Goal: Use online tool/utility: Utilize a website feature to perform a specific function

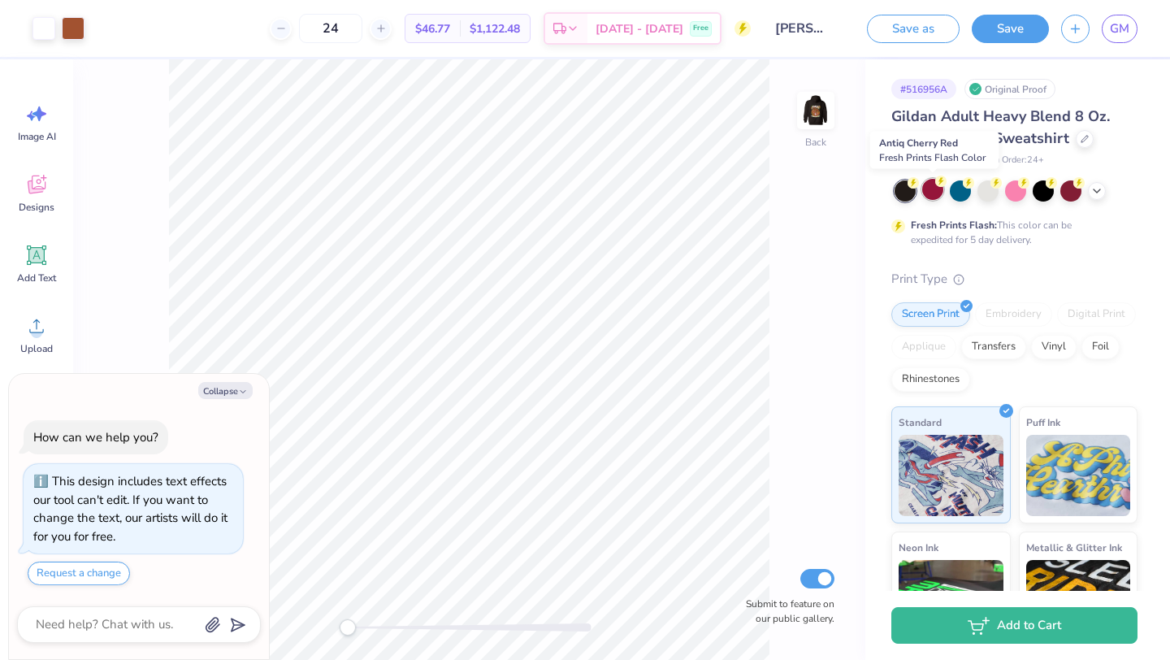
click at [932, 199] on div at bounding box center [932, 189] width 21 height 21
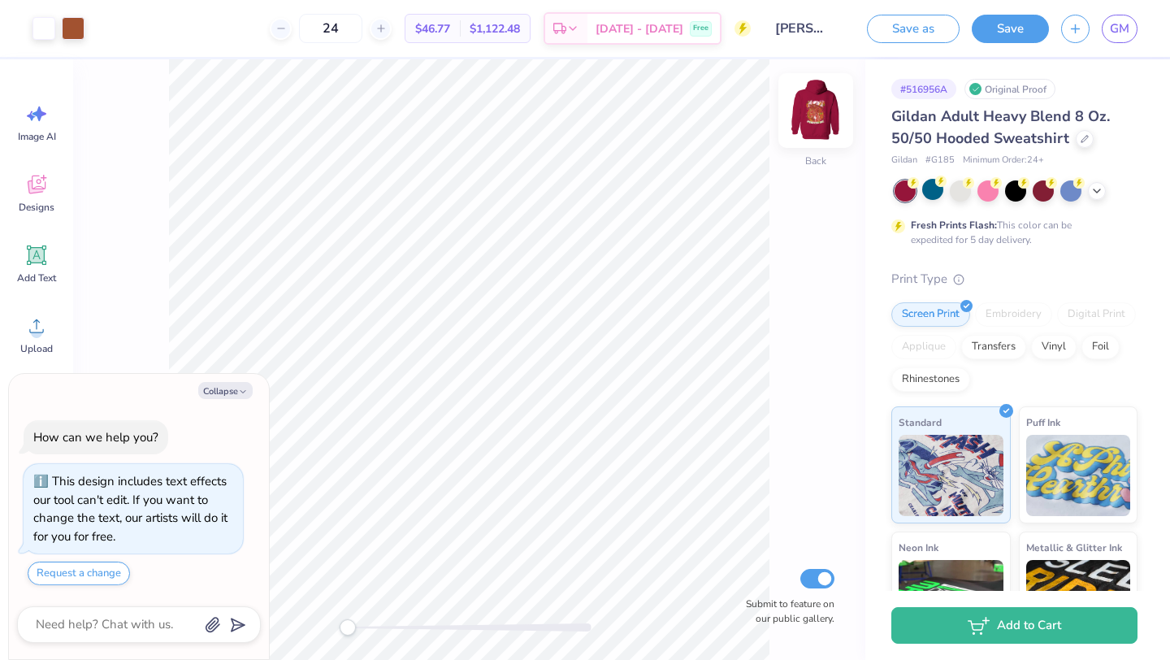
click at [808, 99] on img at bounding box center [815, 110] width 65 height 65
click at [1091, 185] on icon at bounding box center [1097, 189] width 13 height 13
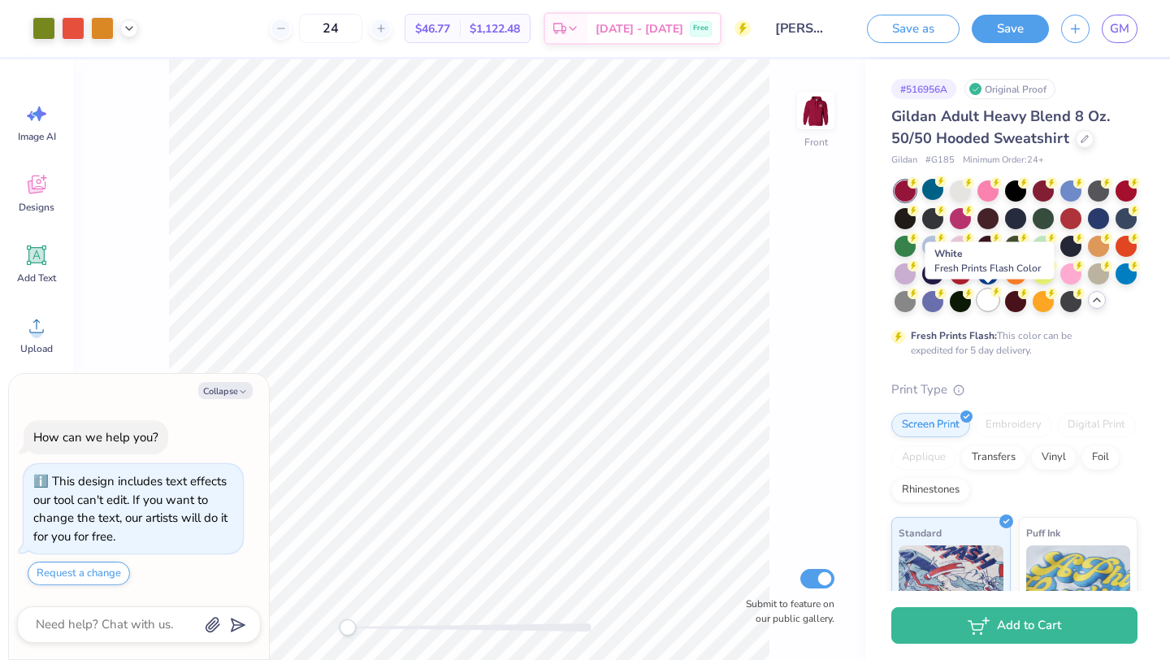
click at [985, 301] on div at bounding box center [988, 299] width 21 height 21
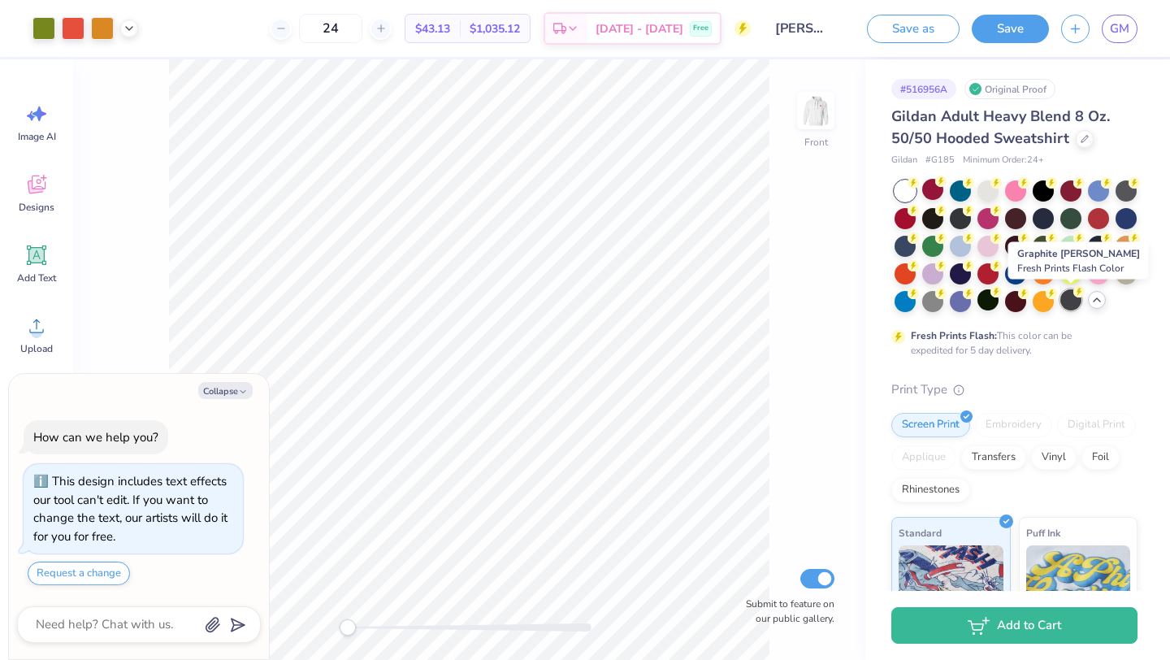
click at [1065, 308] on div at bounding box center [1071, 299] width 21 height 21
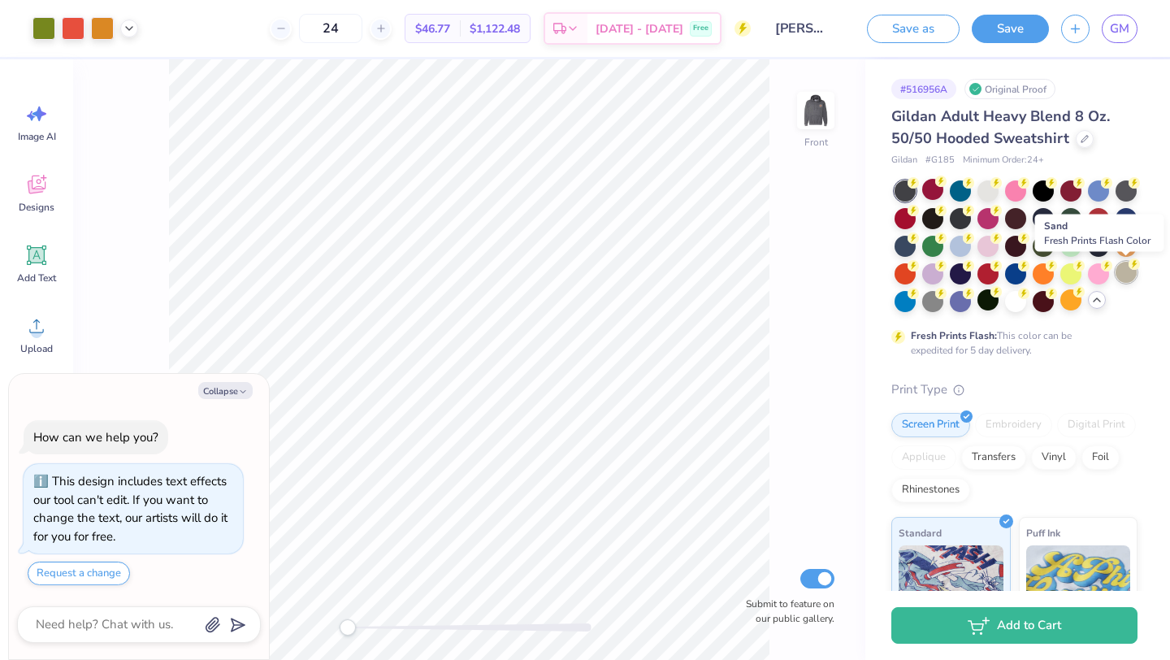
click at [1130, 280] on div at bounding box center [1126, 272] width 21 height 21
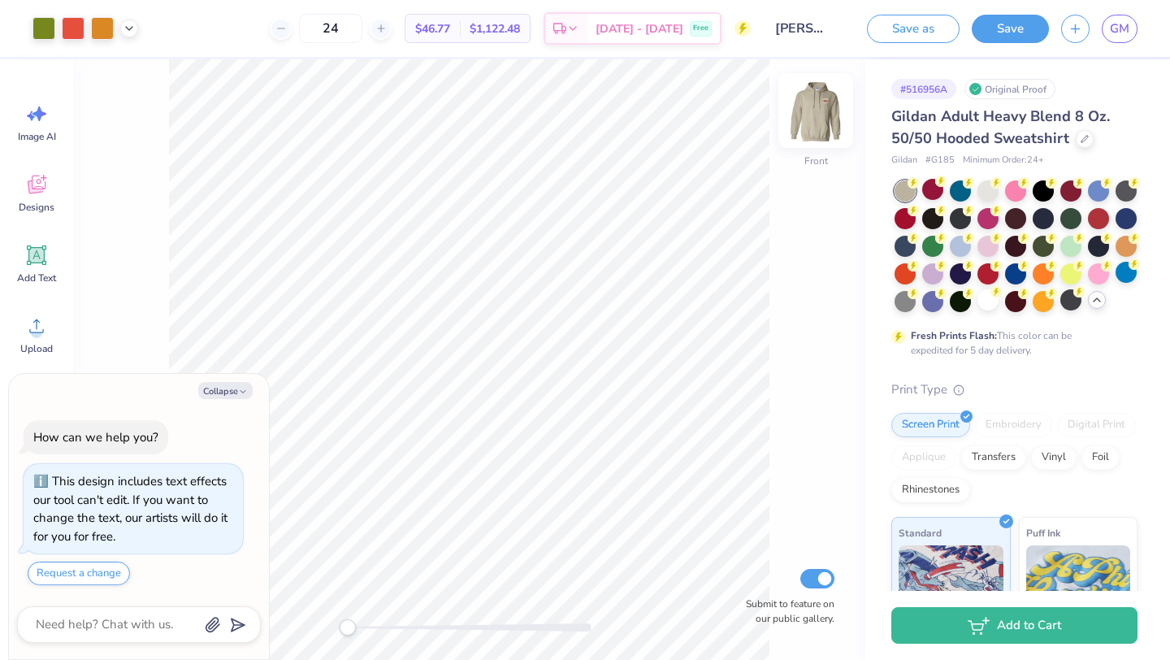
click at [822, 107] on img at bounding box center [815, 110] width 65 height 65
click at [812, 123] on img at bounding box center [815, 110] width 65 height 65
click at [1069, 189] on div at bounding box center [1071, 189] width 21 height 21
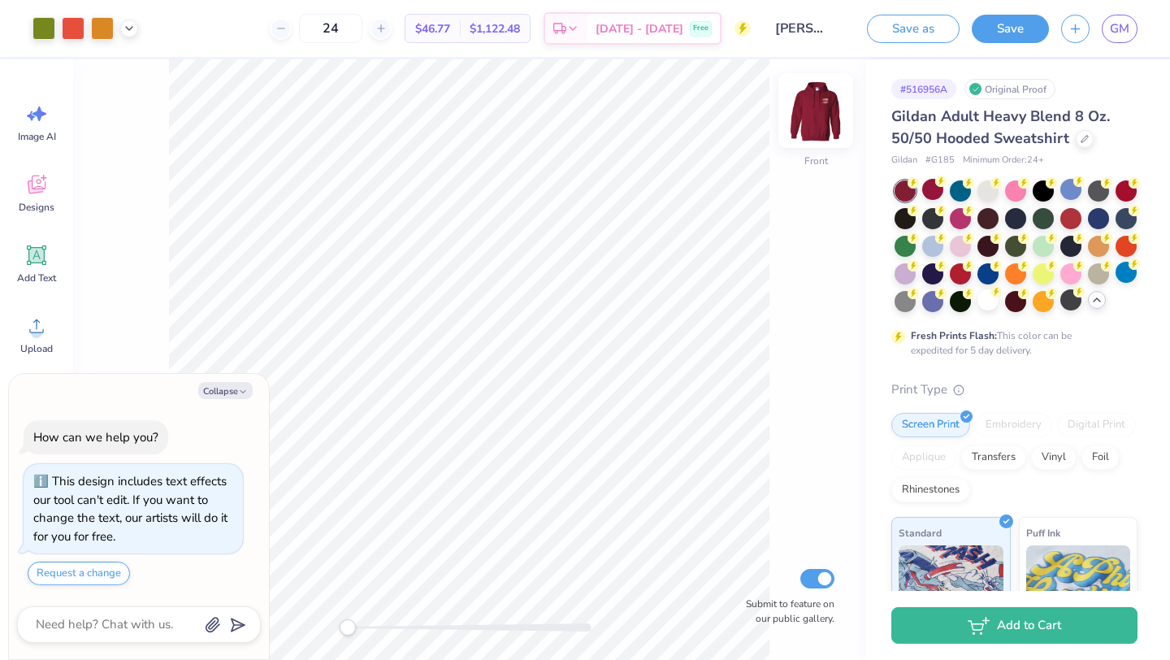
click at [821, 106] on img at bounding box center [815, 110] width 65 height 65
click at [232, 386] on button "Collapse" at bounding box center [225, 390] width 54 height 17
type textarea "x"
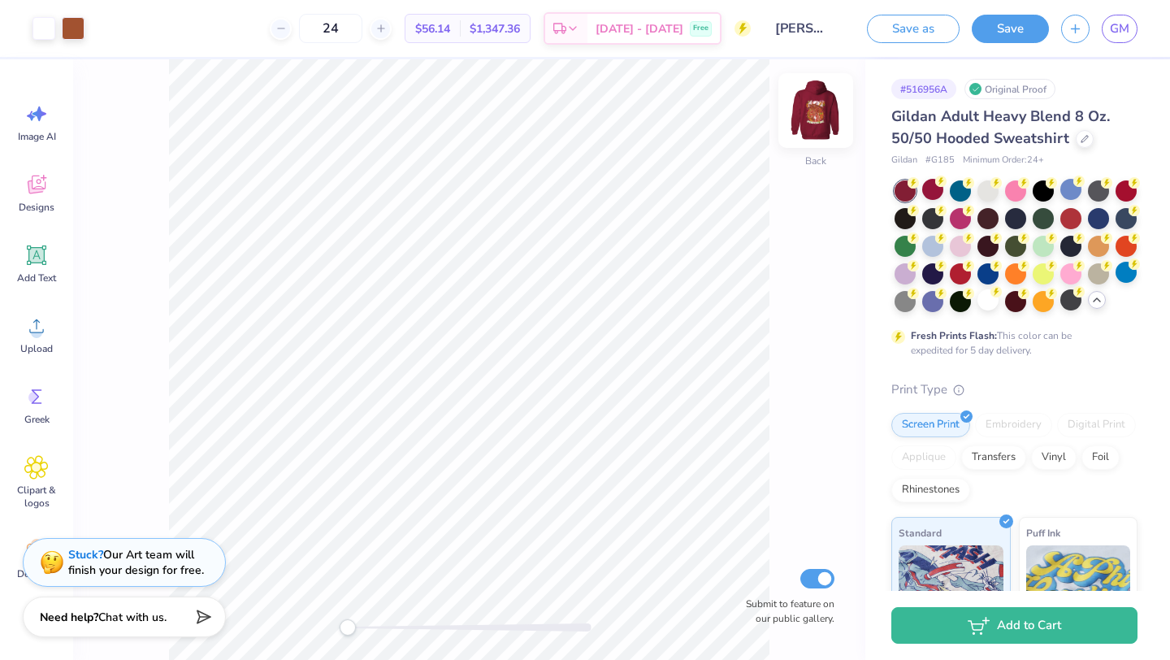
click at [821, 100] on img at bounding box center [815, 110] width 65 height 65
click at [816, 106] on img at bounding box center [815, 110] width 65 height 65
click at [835, 145] on div at bounding box center [816, 110] width 75 height 75
click at [825, 126] on img at bounding box center [815, 110] width 65 height 65
click at [822, 111] on img at bounding box center [815, 110] width 65 height 65
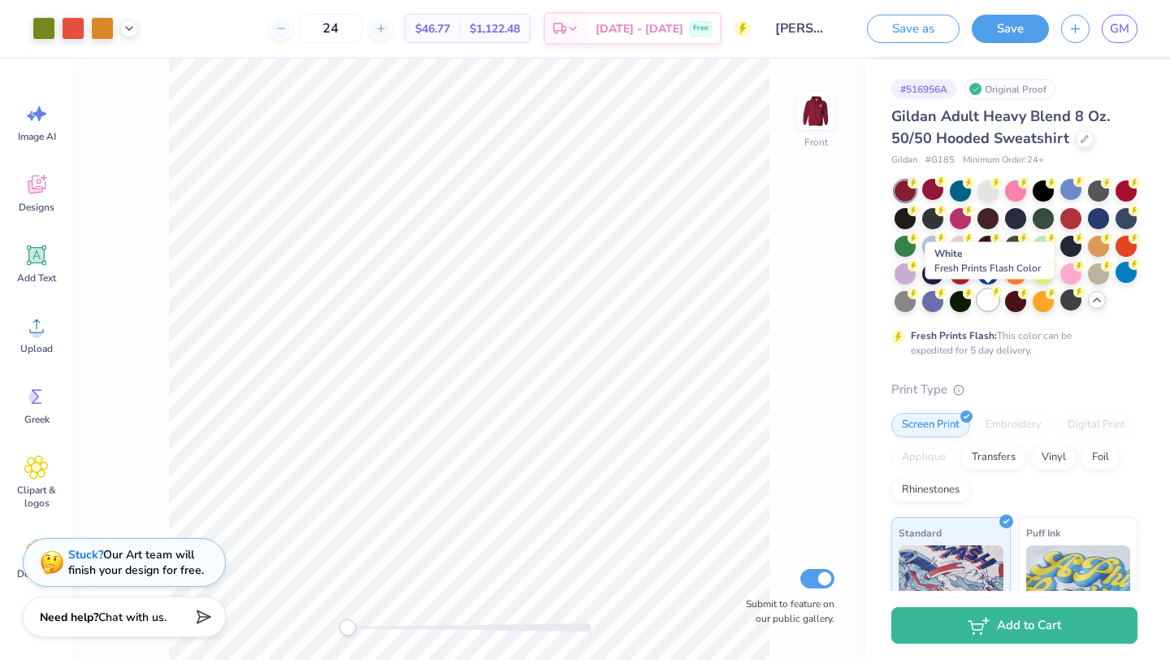
click at [979, 302] on div at bounding box center [988, 299] width 21 height 21
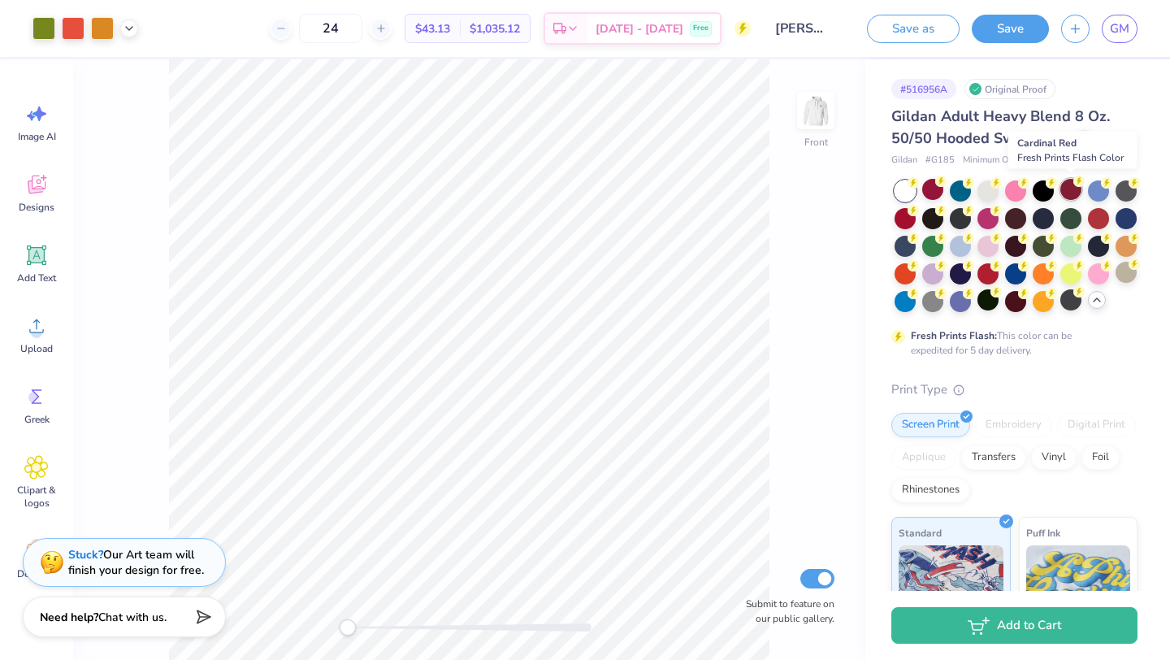
click at [1065, 197] on div at bounding box center [1071, 189] width 21 height 21
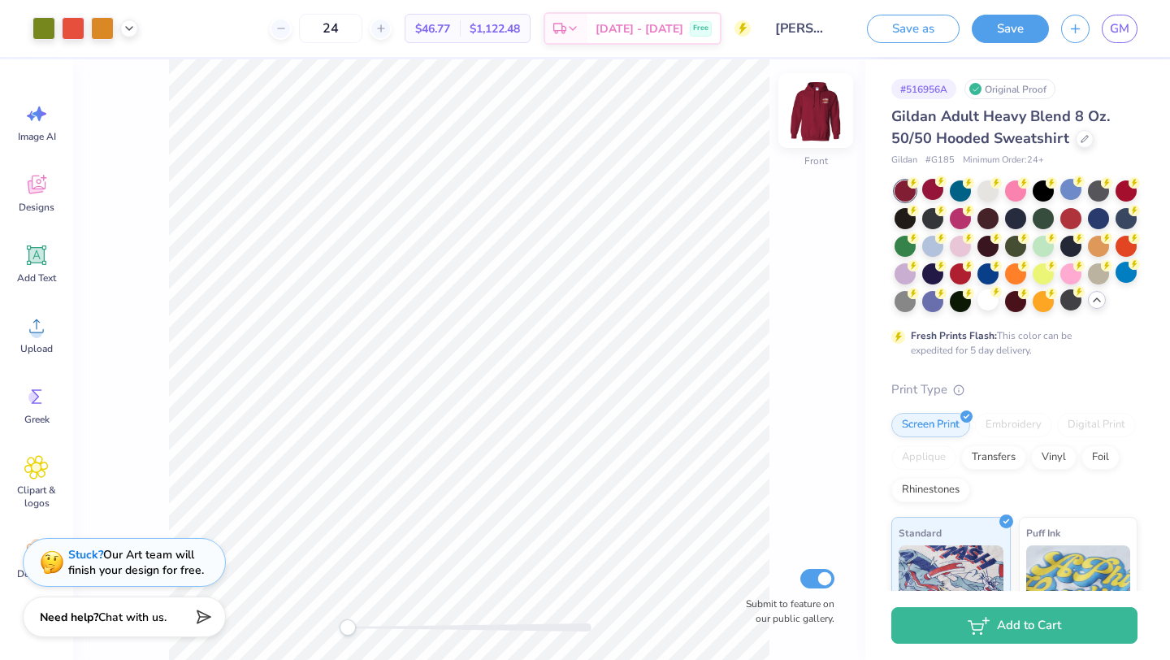
click at [813, 104] on img at bounding box center [815, 110] width 65 height 65
click at [822, 105] on img at bounding box center [815, 110] width 65 height 65
click at [36, 196] on icon at bounding box center [36, 184] width 24 height 24
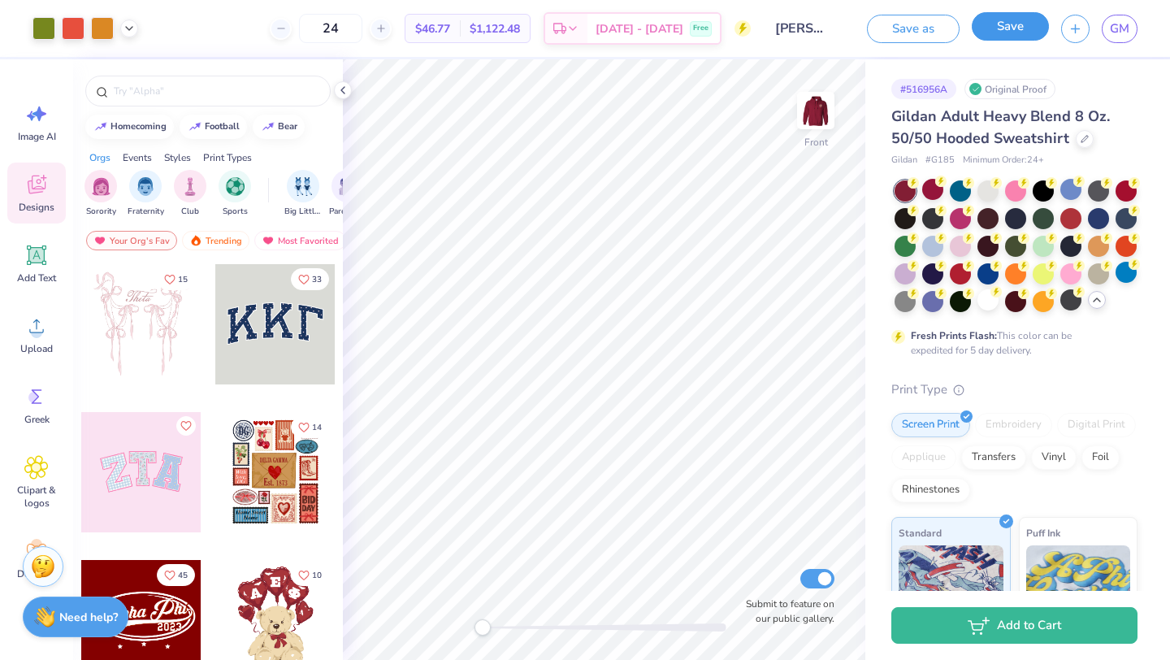
click at [1024, 33] on button "Save" at bounding box center [1010, 26] width 77 height 28
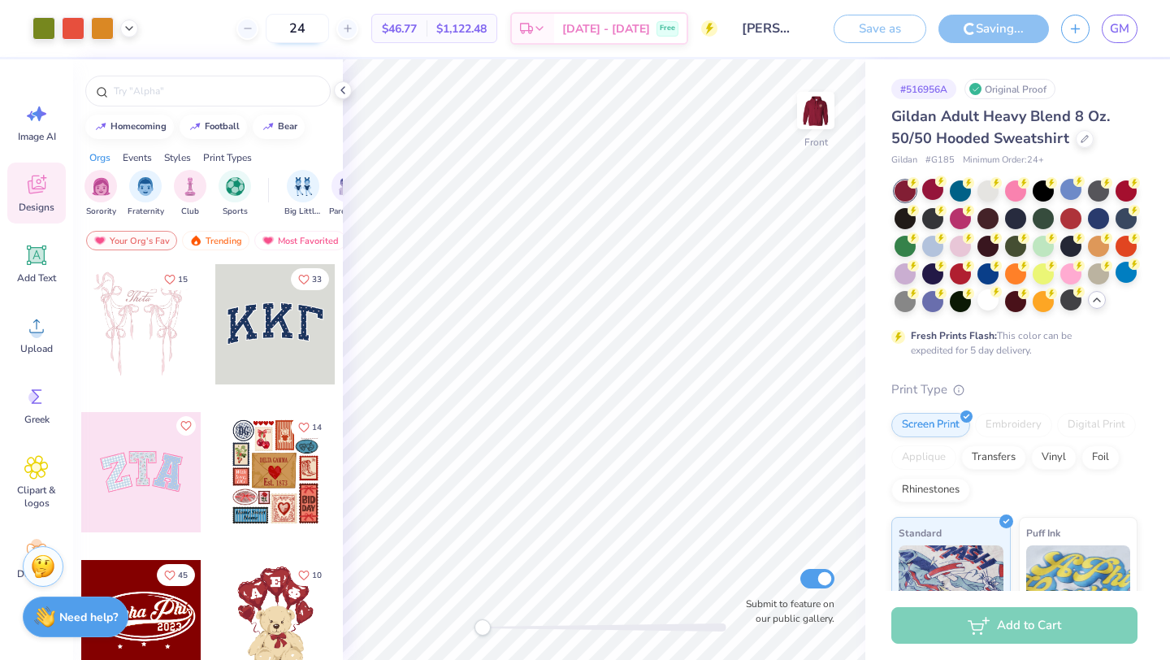
click at [329, 21] on input "24" at bounding box center [297, 28] width 63 height 29
click at [329, 28] on input "24" at bounding box center [297, 28] width 63 height 29
type input "2"
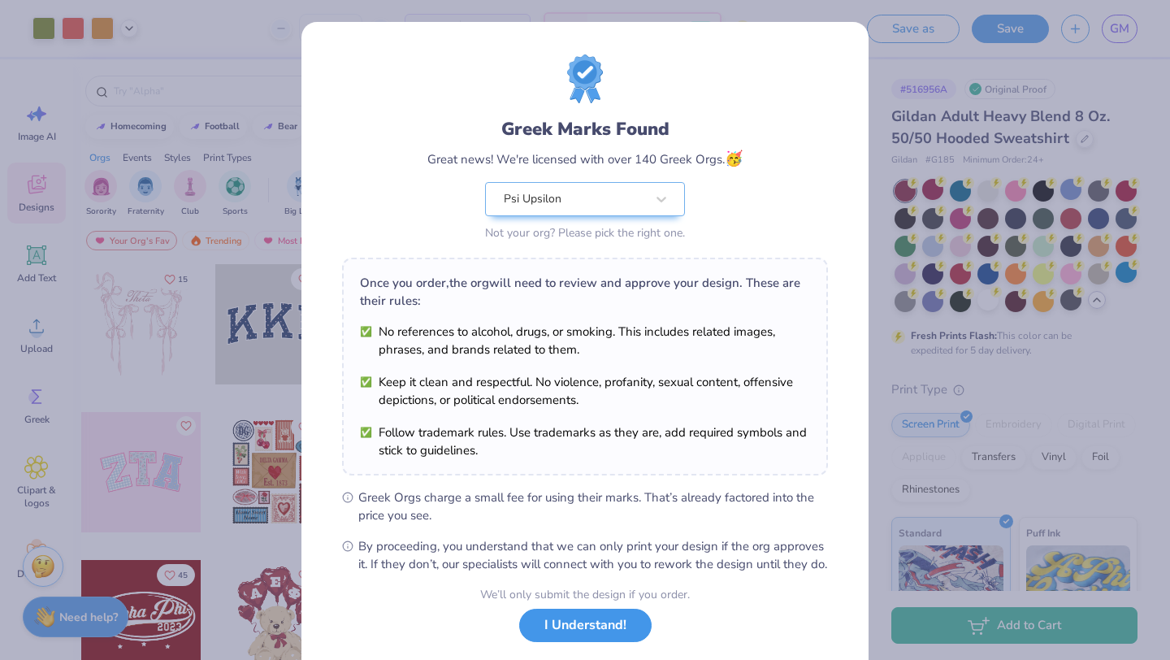
click at [583, 642] on button "I Understand!" at bounding box center [585, 625] width 132 height 33
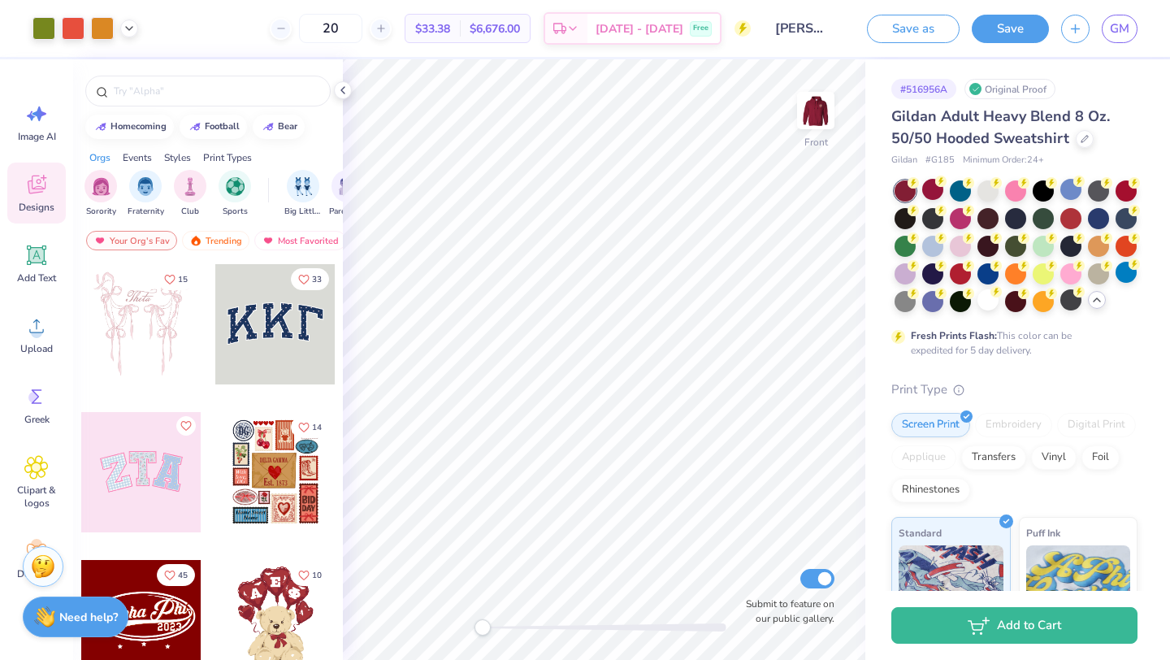
type input "2"
type input "3"
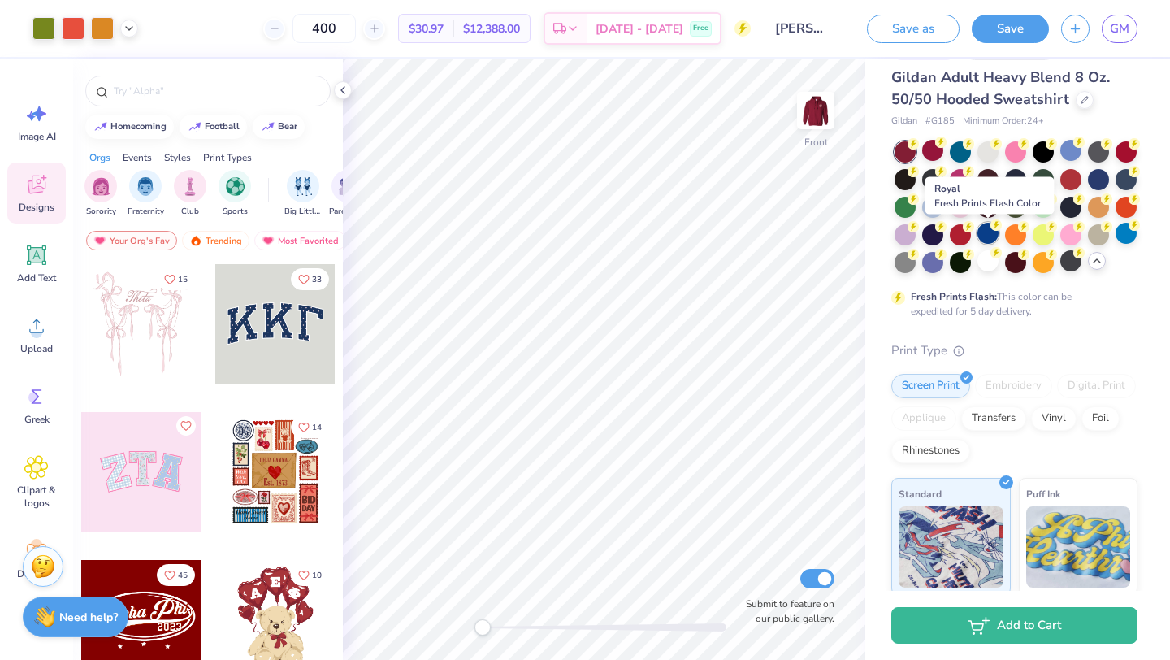
scroll to position [42, 0]
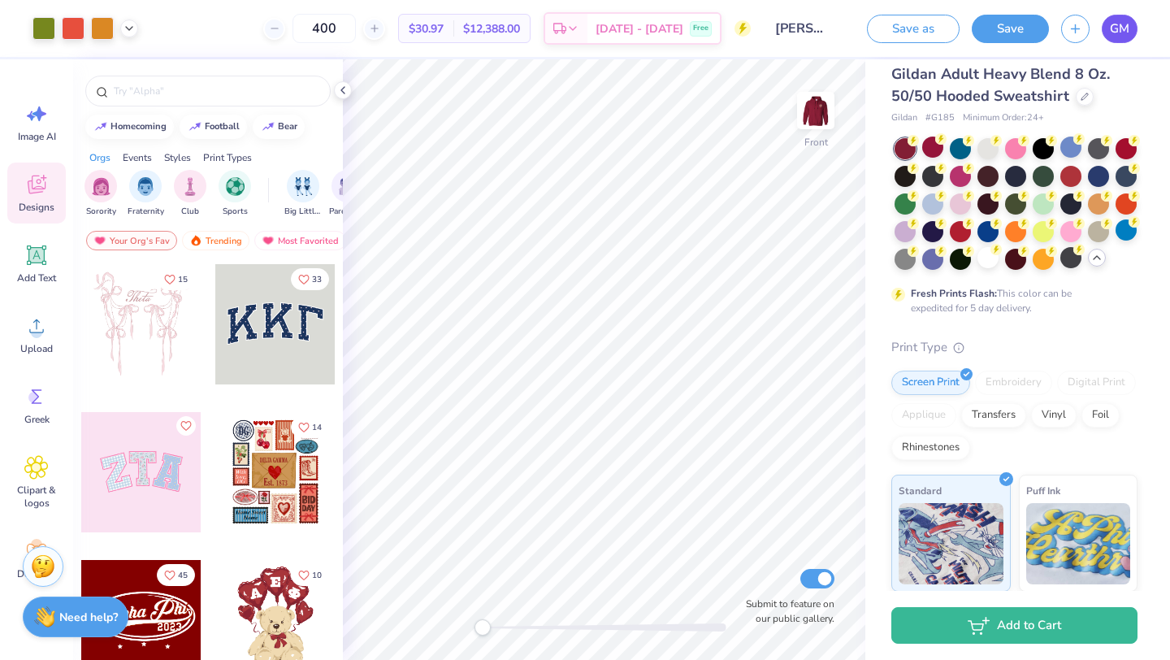
type input "400"
click at [1122, 34] on span "GM" at bounding box center [1120, 29] width 20 height 19
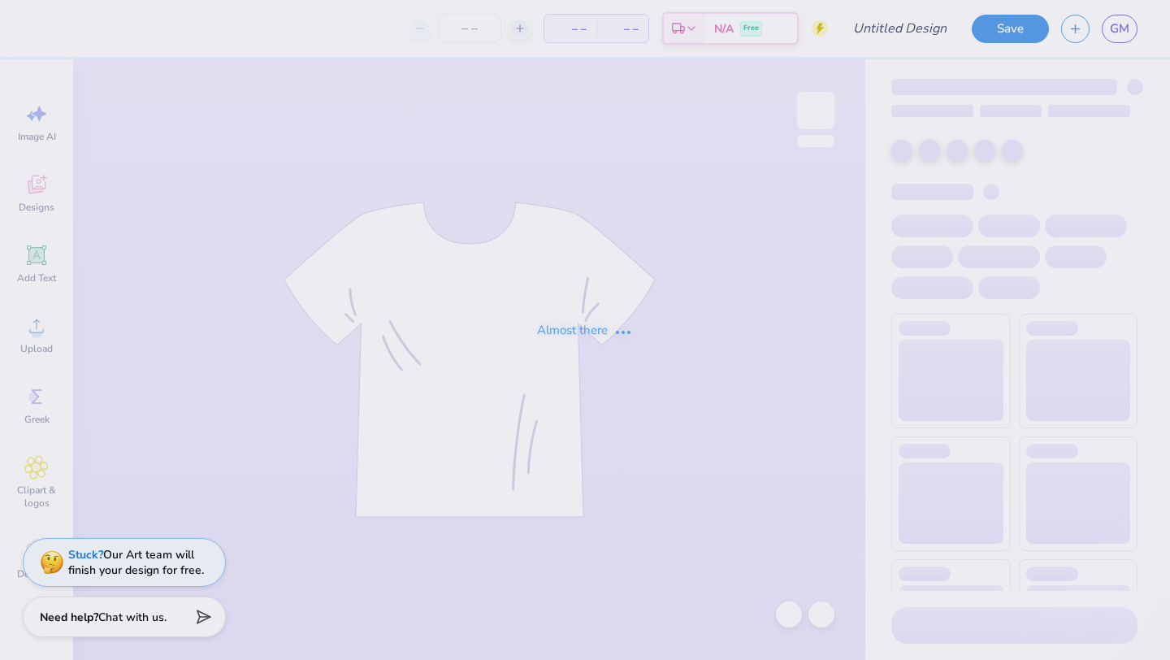
type input "[PERSON_NAME] : [US_STATE][GEOGRAPHIC_DATA]"
type input "24"
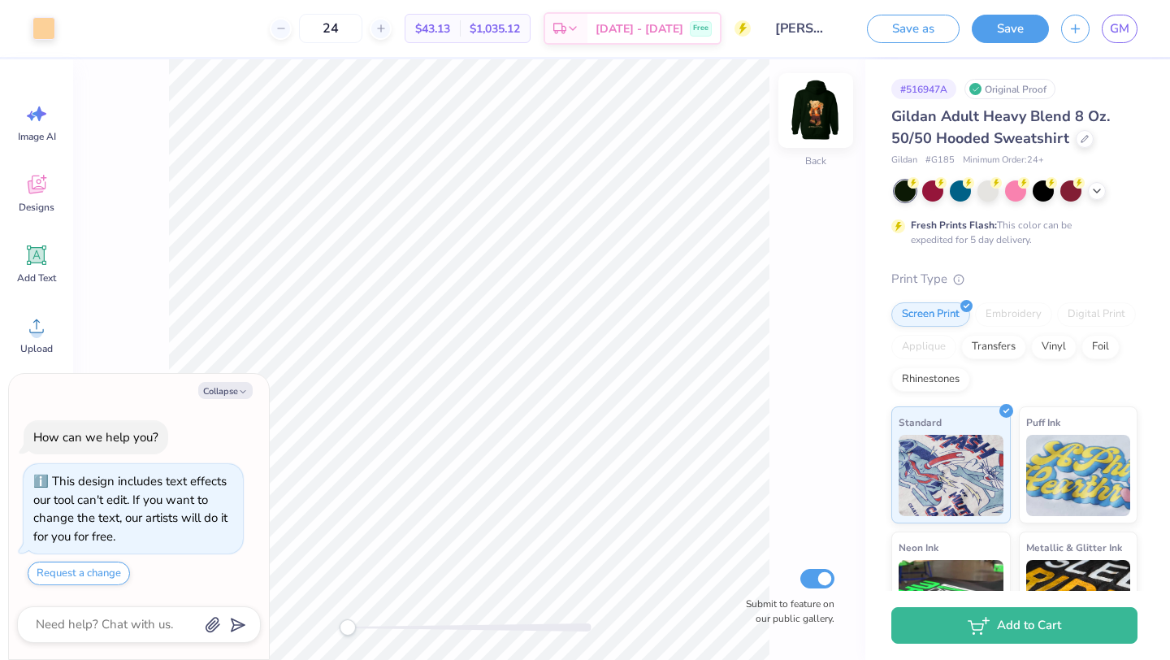
click at [826, 116] on img at bounding box center [815, 110] width 65 height 65
click at [826, 116] on img at bounding box center [816, 110] width 33 height 33
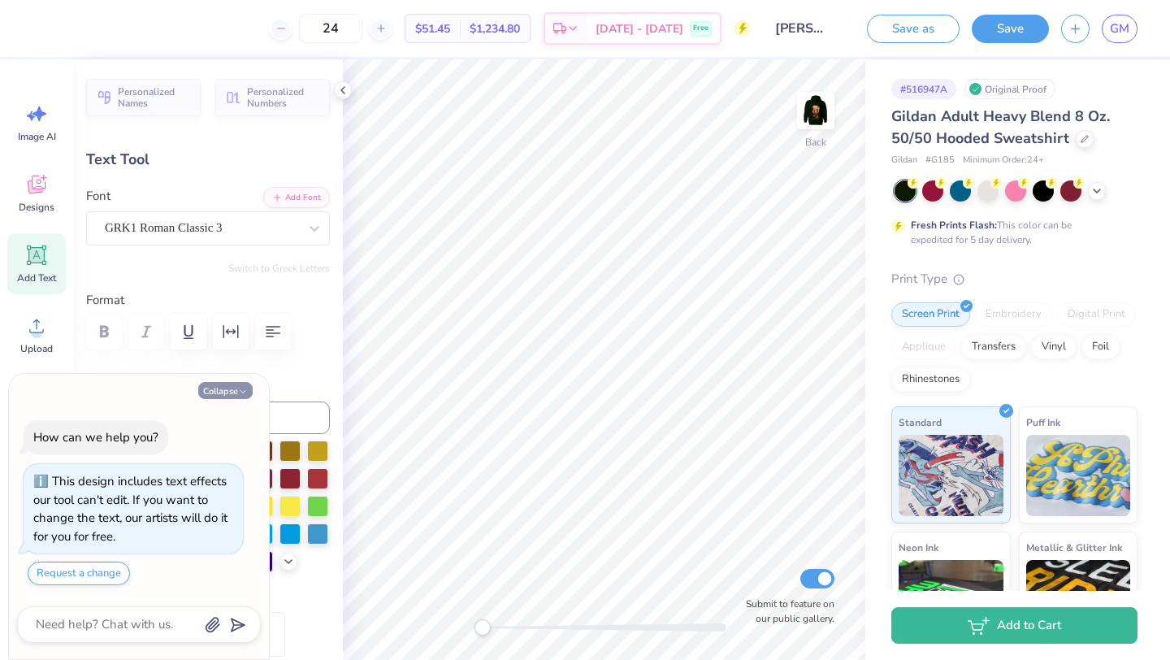
click at [211, 390] on button "Collapse" at bounding box center [225, 390] width 54 height 17
type textarea "x"
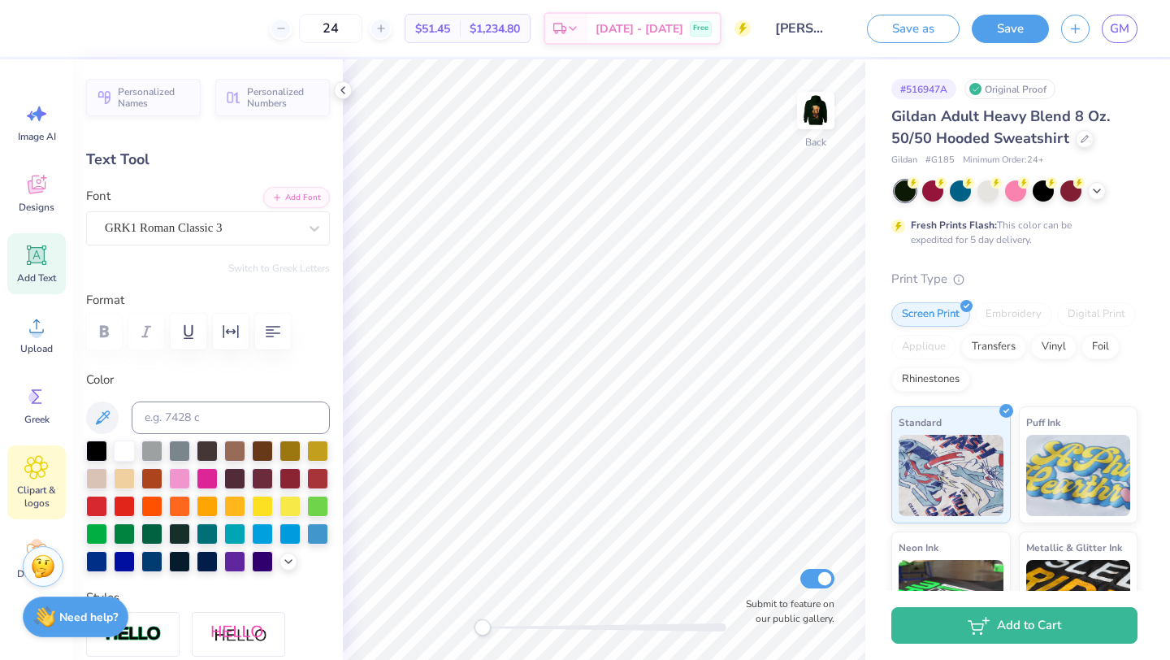
click at [40, 482] on div "Clipart & logos" at bounding box center [36, 482] width 59 height 74
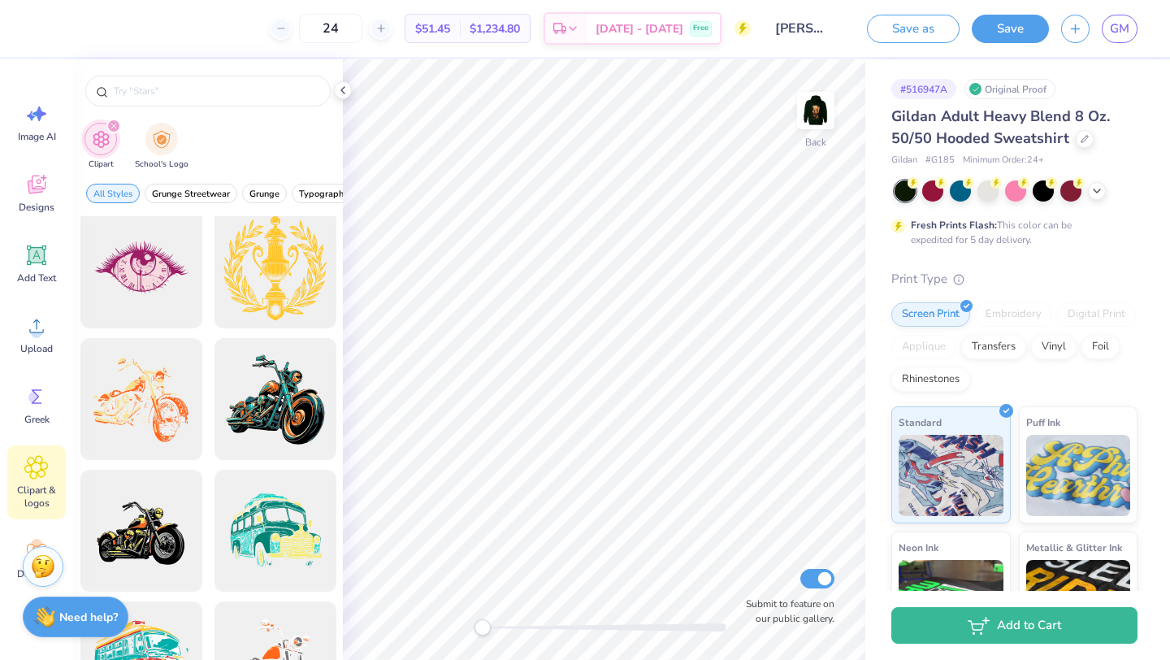
scroll to position [1341, 0]
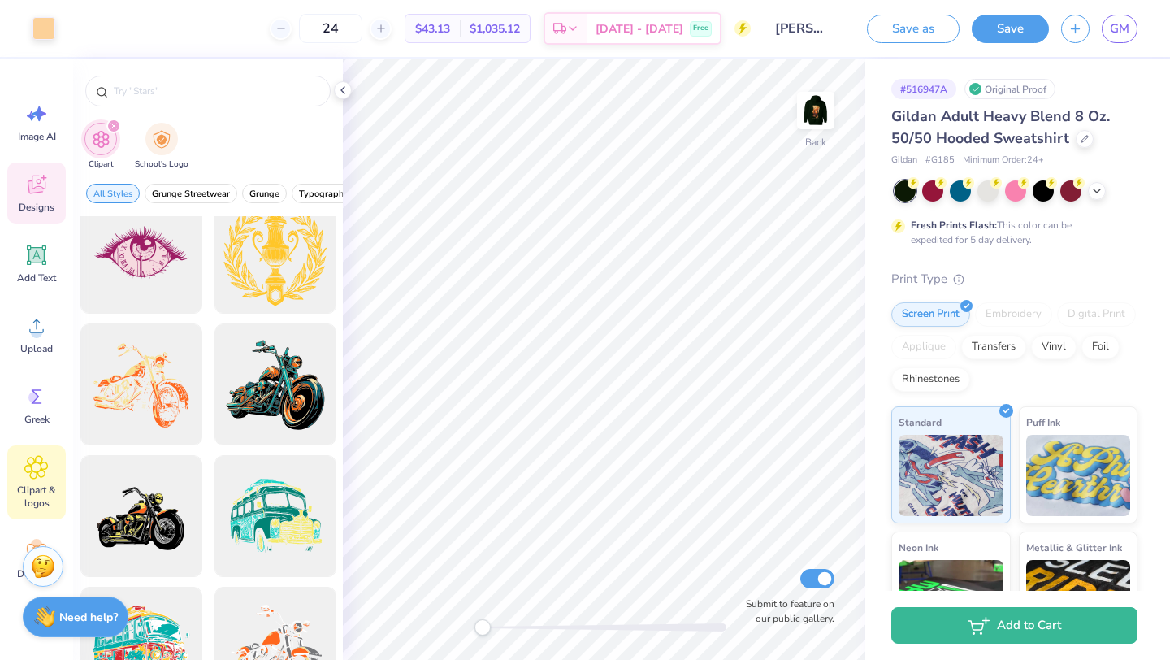
click at [37, 202] on span "Designs" at bounding box center [37, 207] width 36 height 13
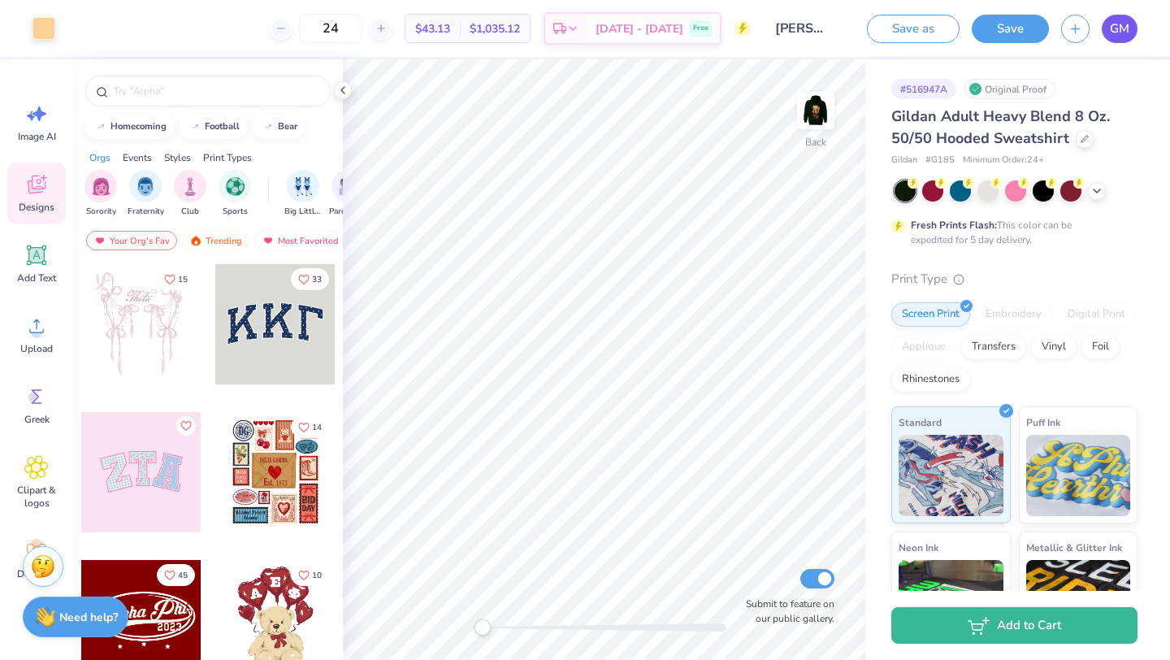
click at [1122, 25] on span "GM" at bounding box center [1120, 29] width 20 height 19
